Goal: Task Accomplishment & Management: Complete application form

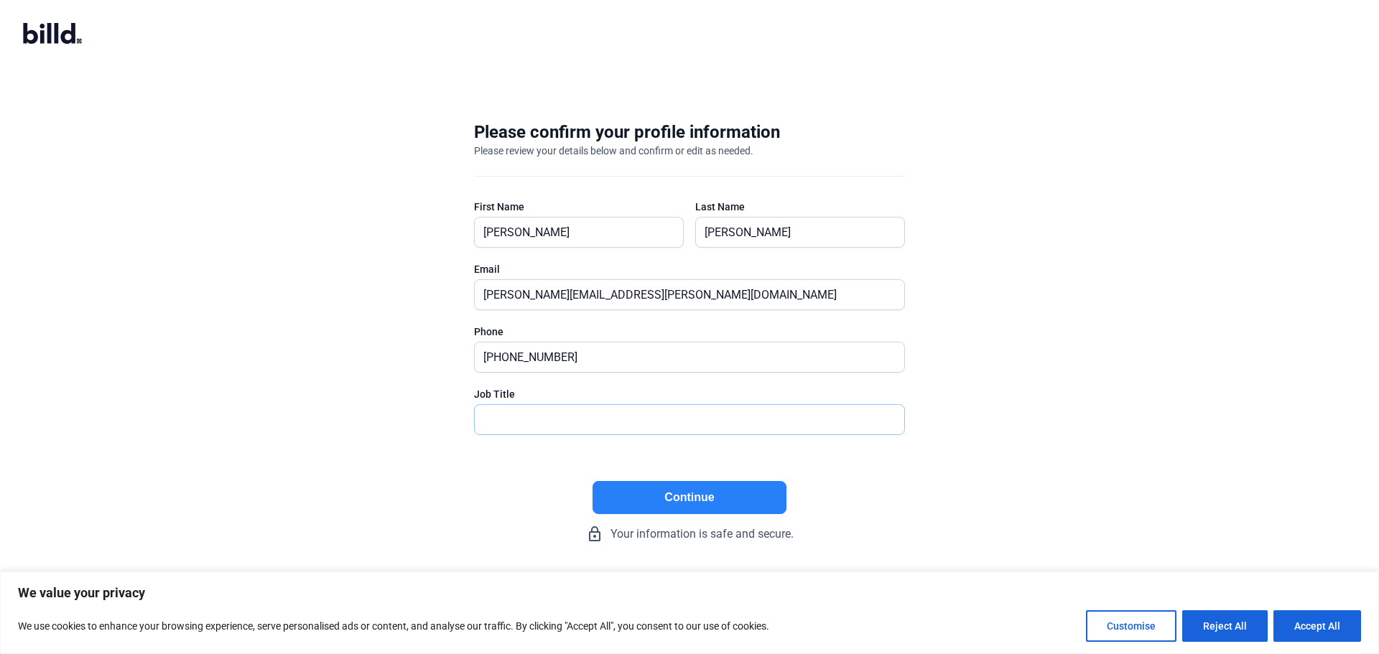
click at [543, 419] on input "text" at bounding box center [690, 419] width 430 height 29
type input "CFO"
click at [668, 499] on button "Continue" at bounding box center [690, 497] width 194 height 33
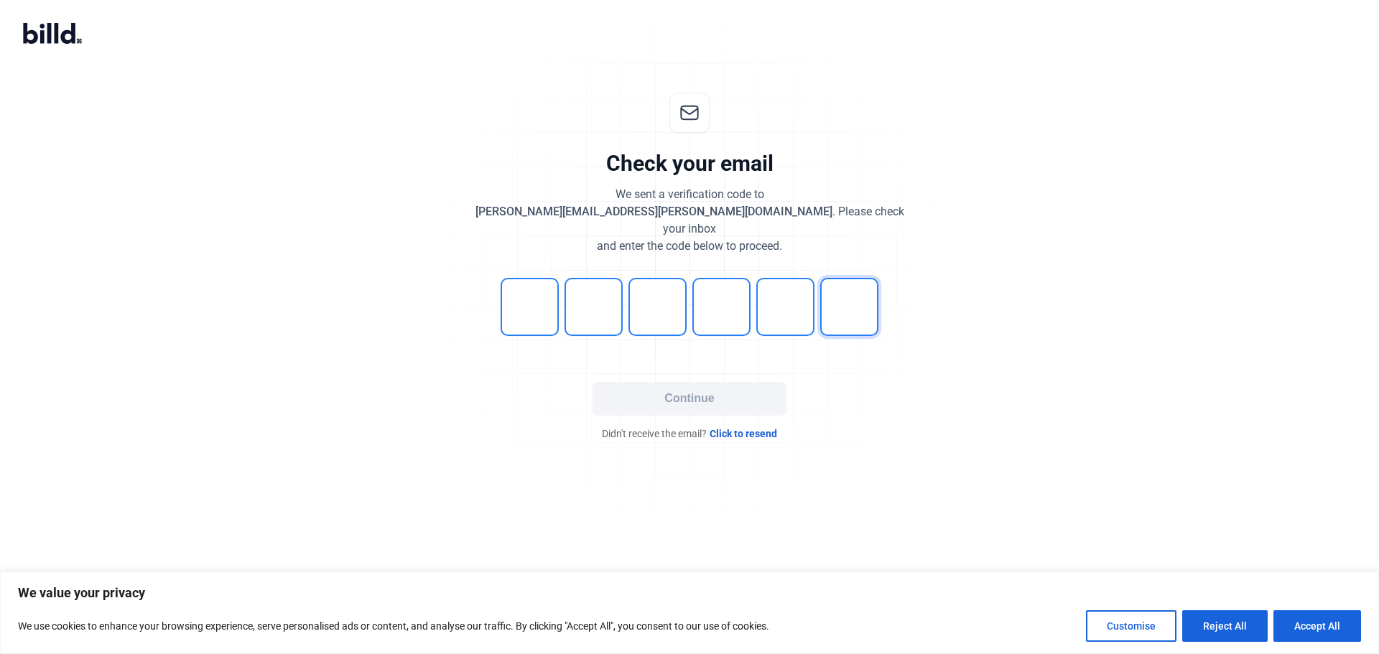
type input "4"
type input "3"
type input "1"
type input "0"
type input "1"
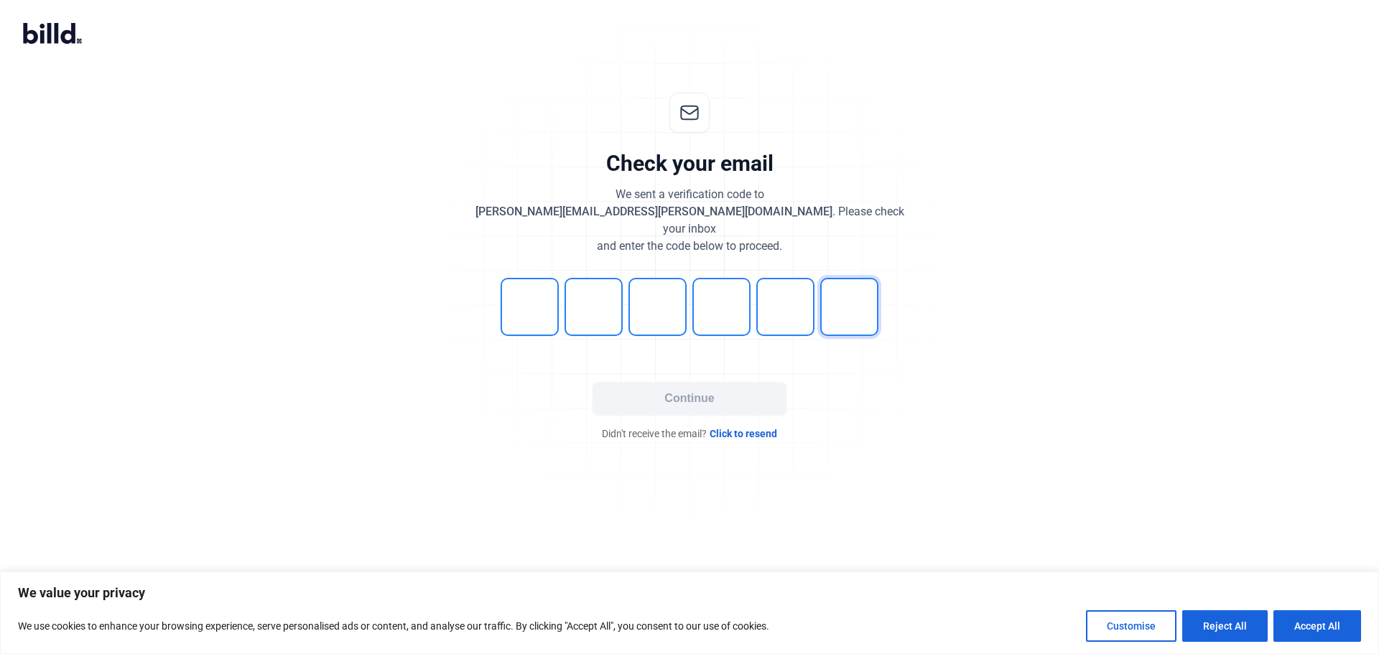
type input "0"
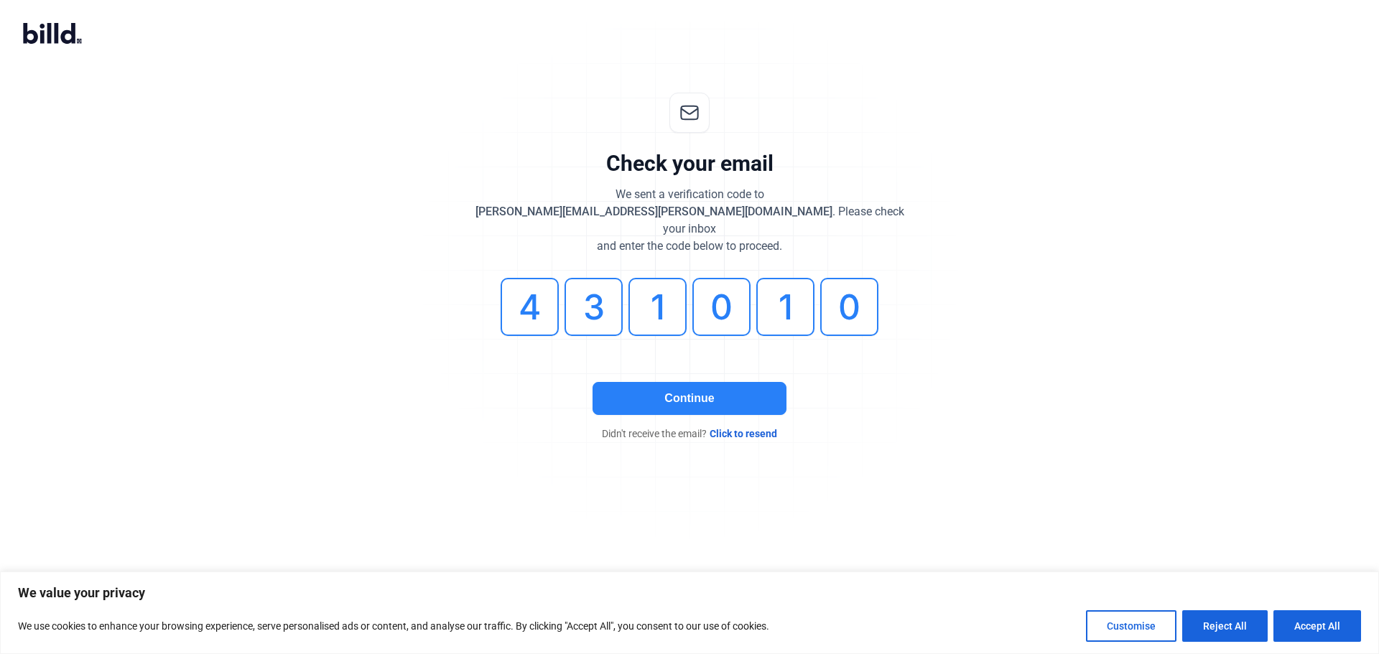
click at [667, 388] on button "Continue" at bounding box center [690, 398] width 194 height 33
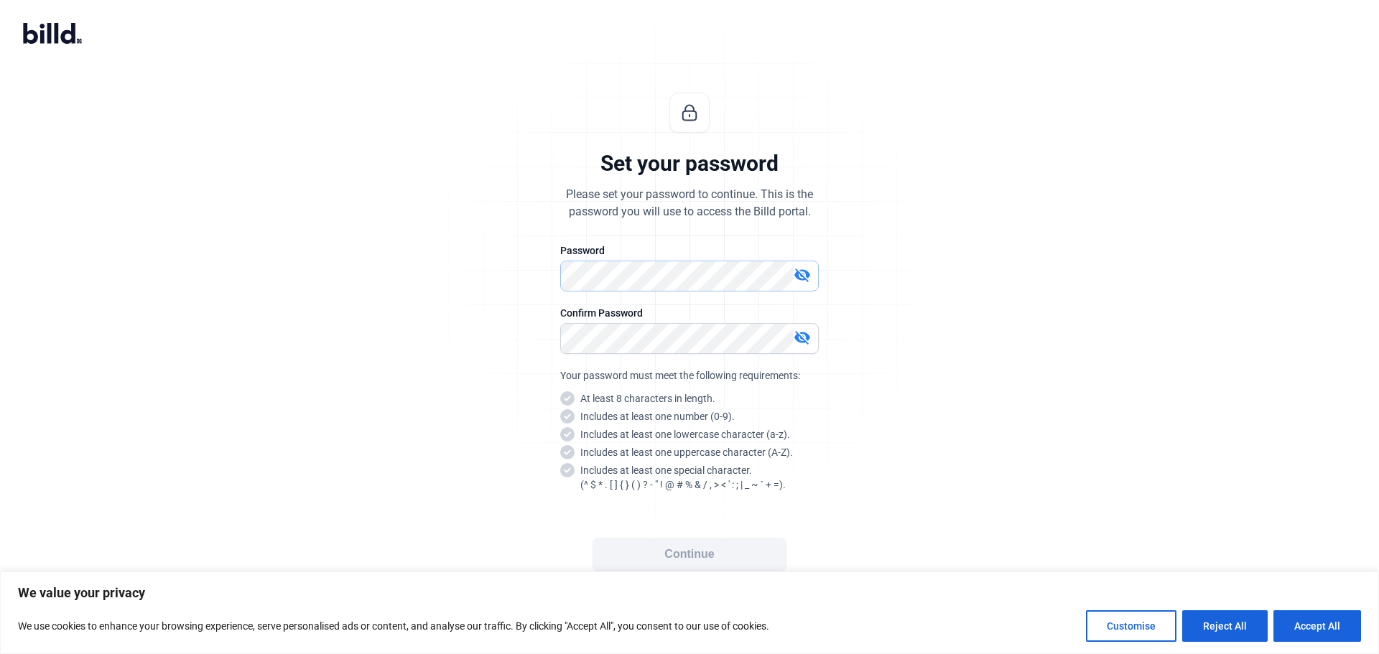
click at [481, 274] on div "Set your password Please set your password to continue. This is the password yo…" at bounding box center [689, 346] width 477 height 553
click at [811, 277] on div "visibility_off" at bounding box center [806, 277] width 24 height 20
click at [466, 256] on div "Set your password Please set your password to continue. This is the password yo…" at bounding box center [689, 346] width 477 height 553
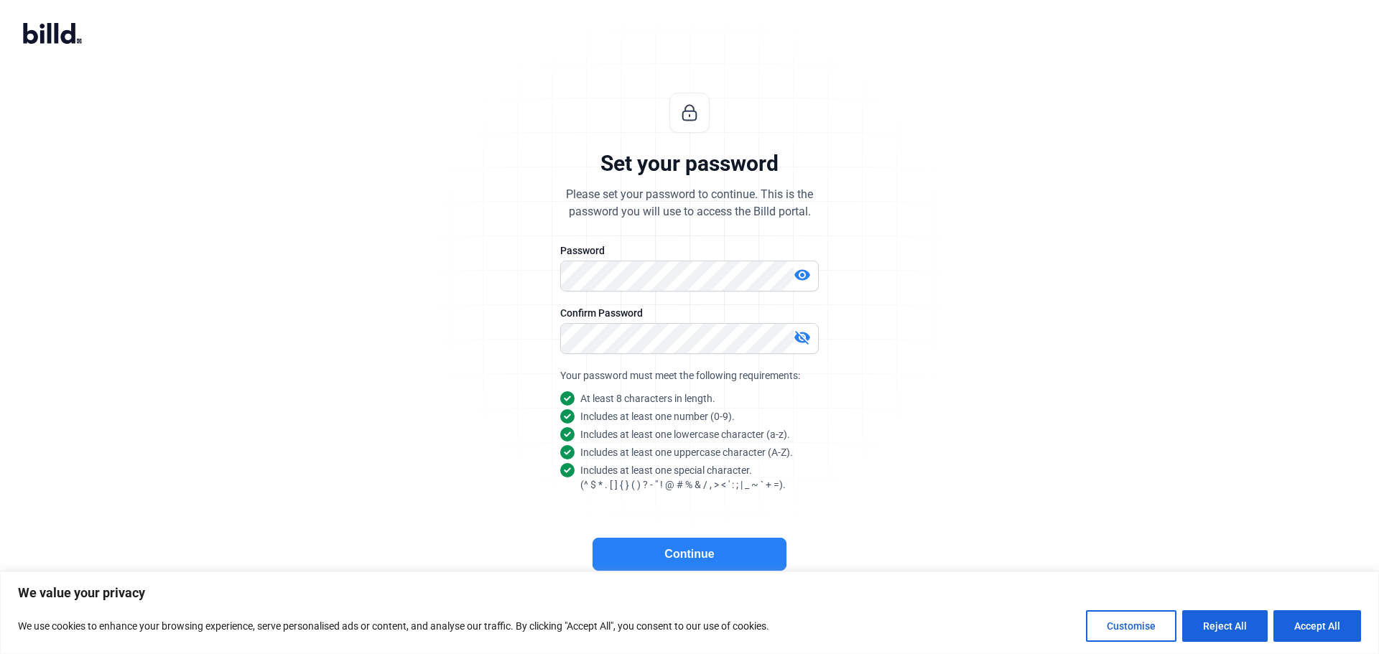
click at [671, 553] on button "Continue" at bounding box center [690, 554] width 194 height 33
